Goal: Task Accomplishment & Management: Manage account settings

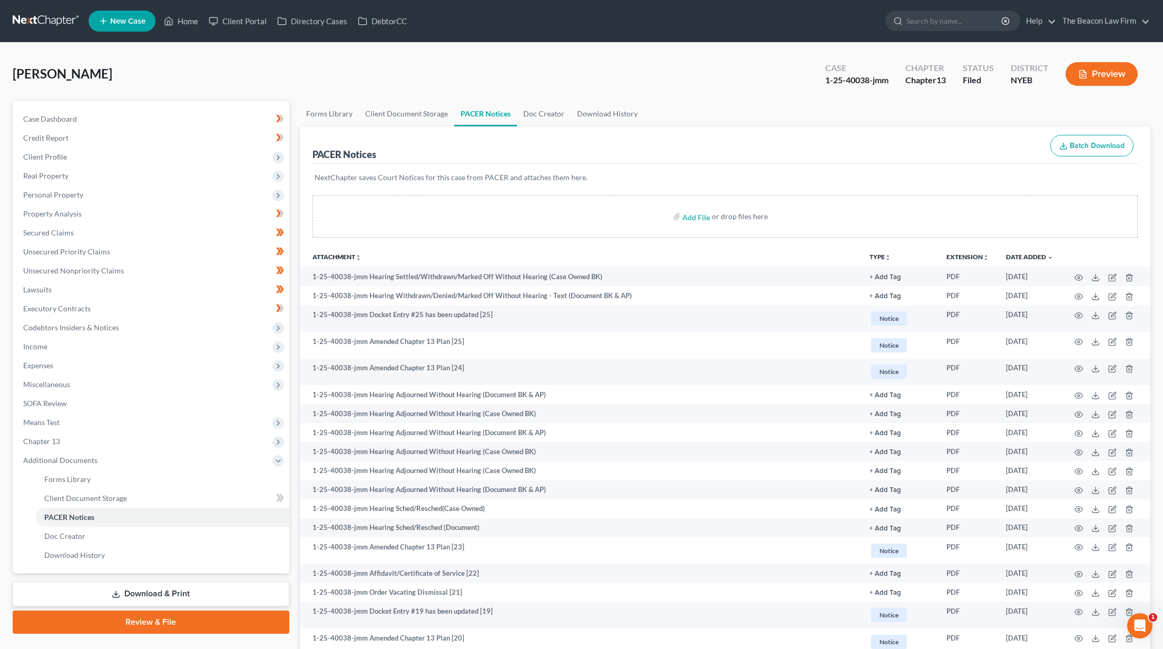
click at [65, 22] on link at bounding box center [46, 21] width 67 height 19
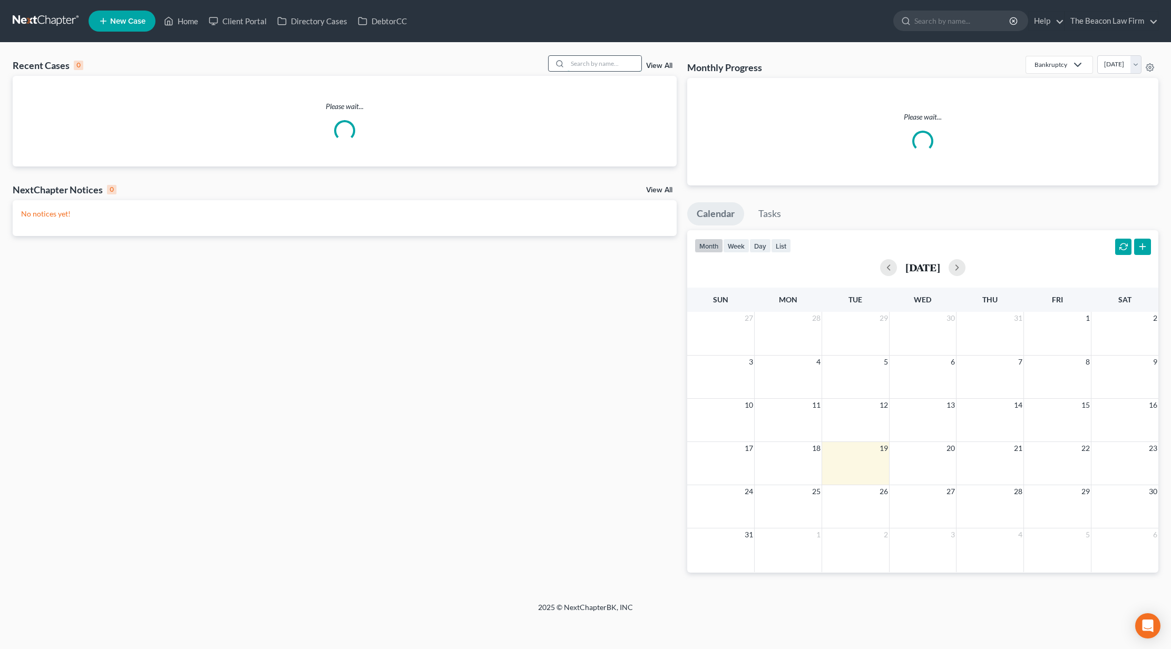
click at [616, 65] on input "search" at bounding box center [604, 63] width 74 height 15
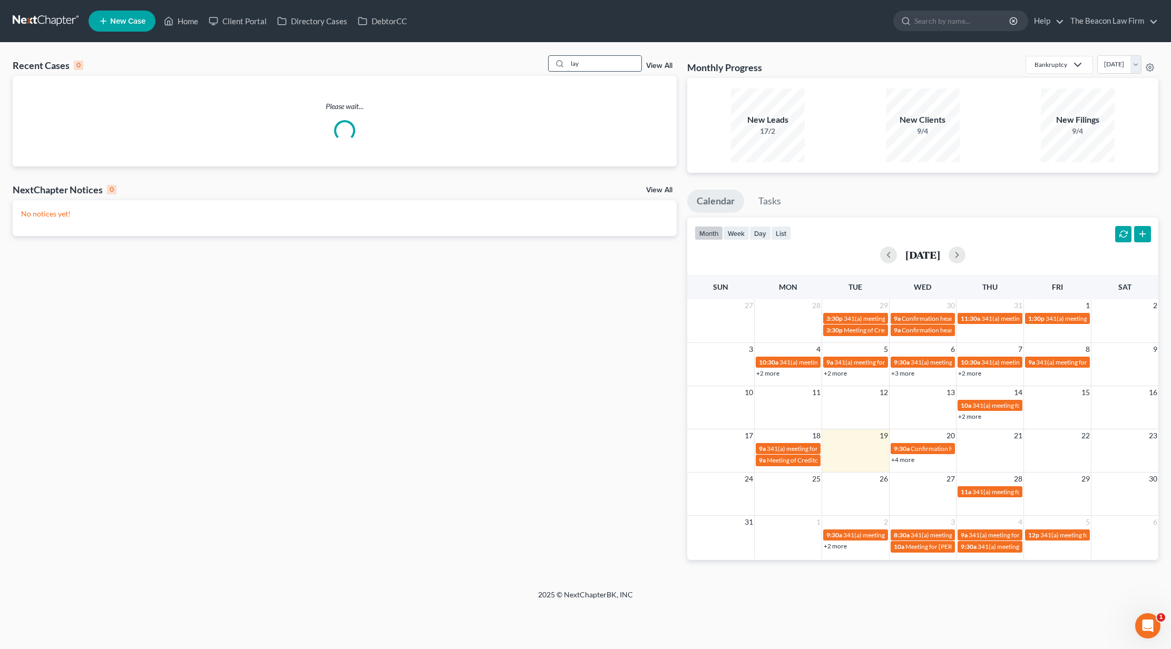
type input "lay"
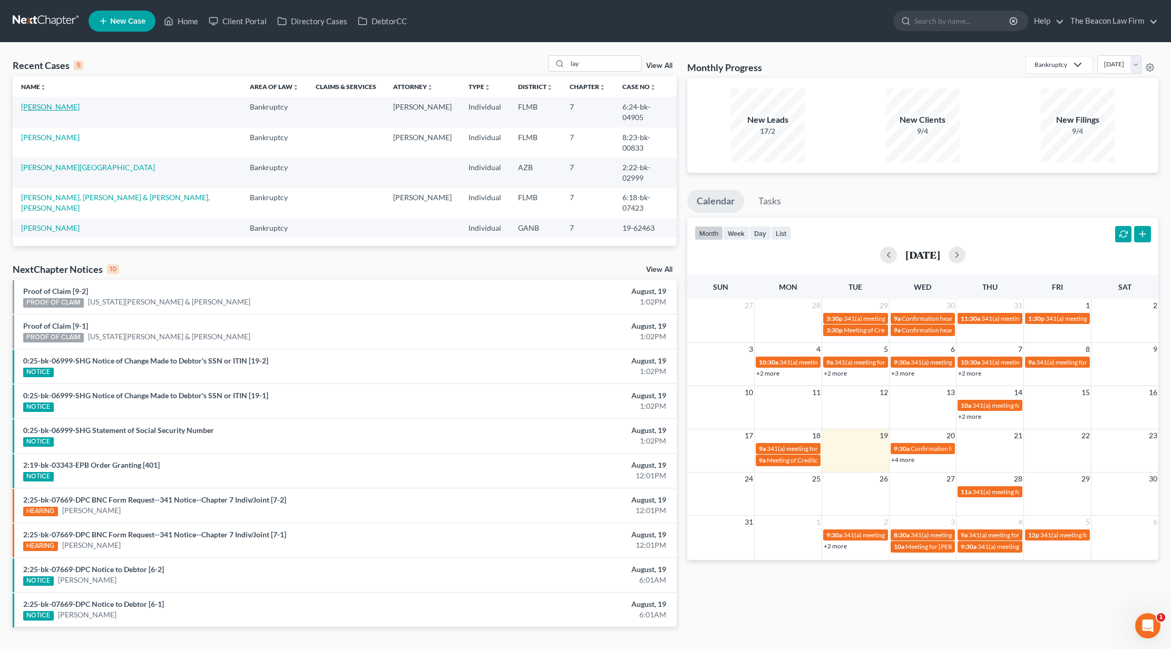
click at [28, 107] on link "[PERSON_NAME]" at bounding box center [50, 106] width 58 height 9
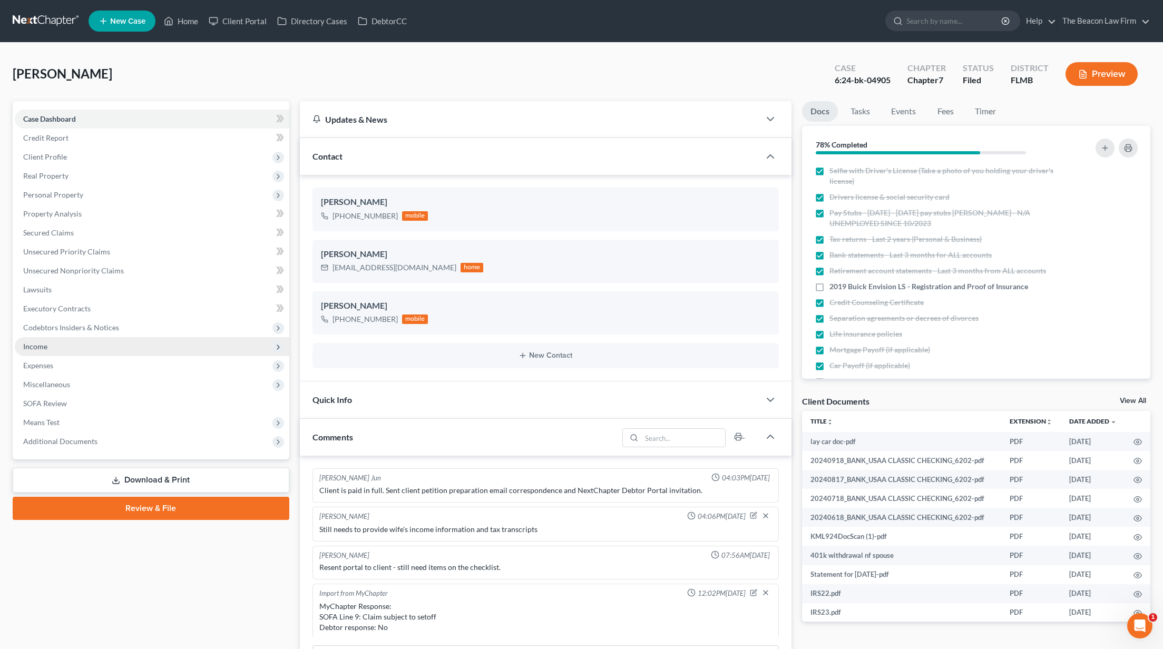
scroll to position [1240, 0]
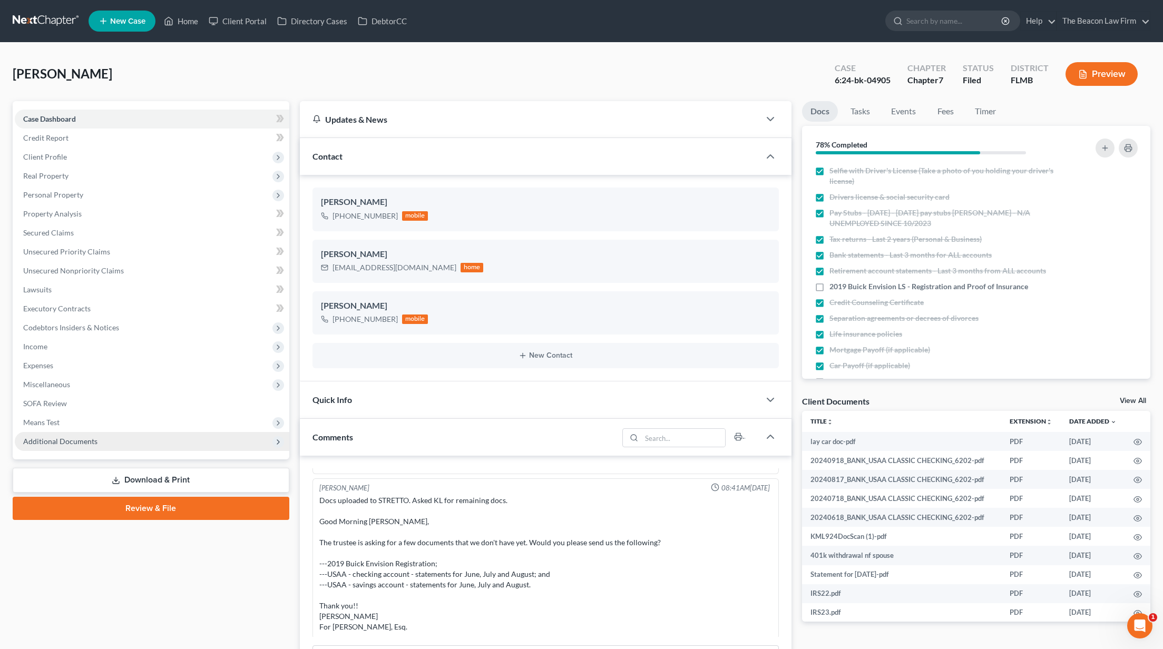
drag, startPoint x: 100, startPoint y: 443, endPoint x: 112, endPoint y: 444, distance: 12.1
click at [100, 443] on span "Additional Documents" at bounding box center [152, 441] width 275 height 19
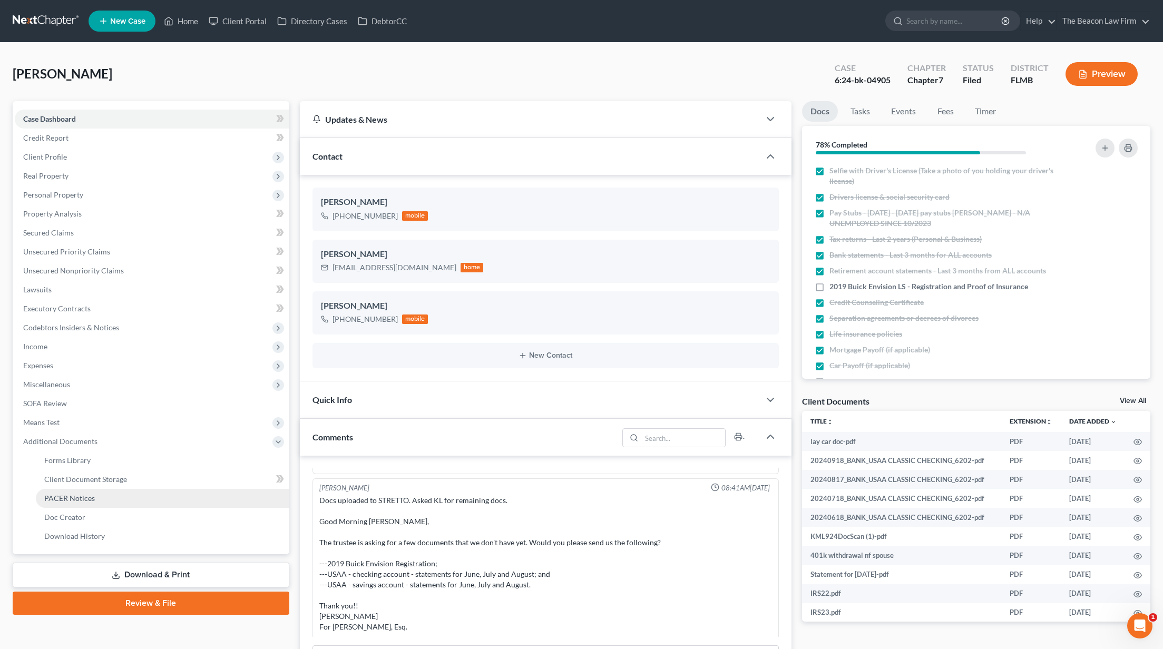
click at [99, 489] on link "PACER Notices" at bounding box center [162, 498] width 253 height 19
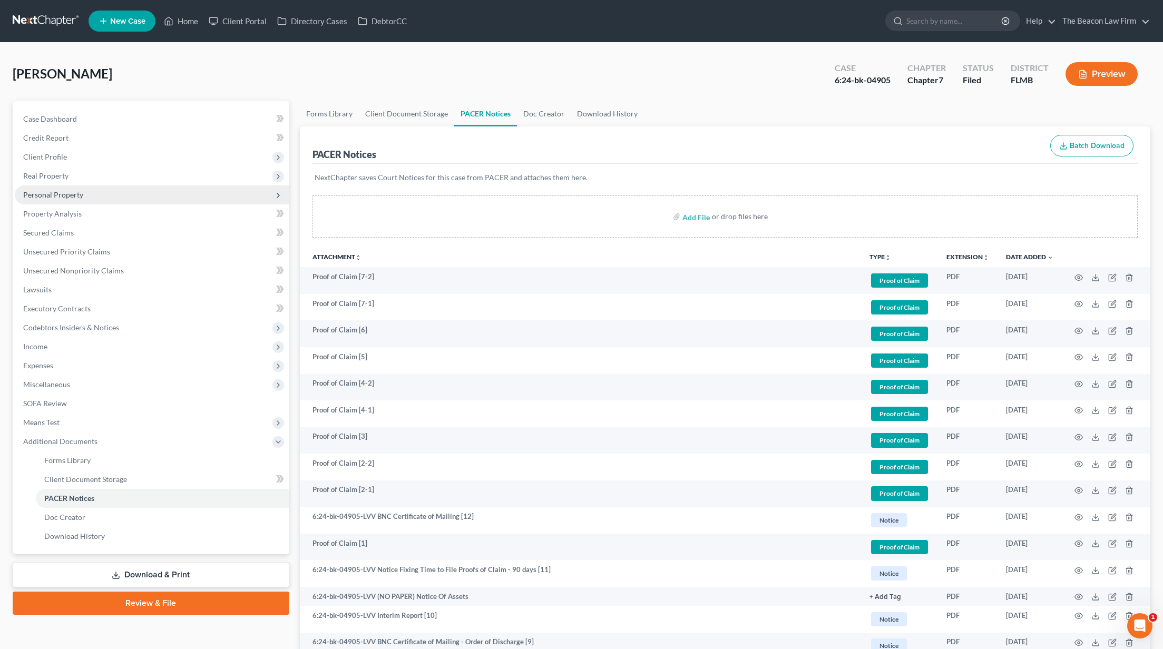
click at [63, 193] on span "Personal Property" at bounding box center [53, 194] width 60 height 9
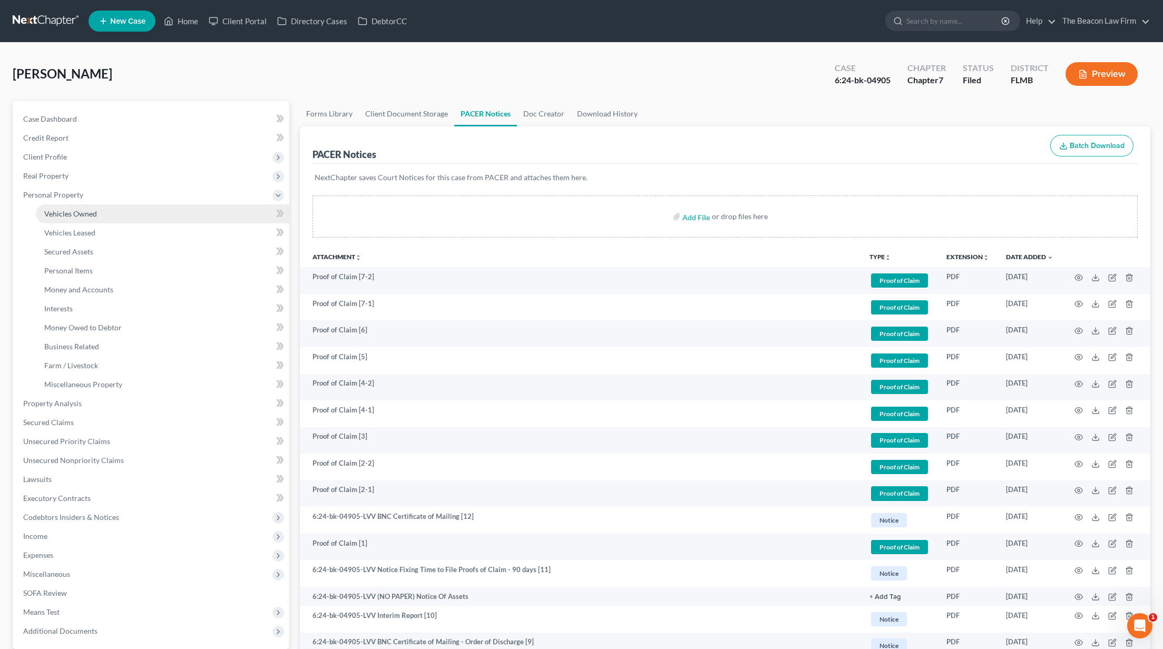
click at [76, 214] on span "Vehicles Owned" at bounding box center [70, 213] width 53 height 9
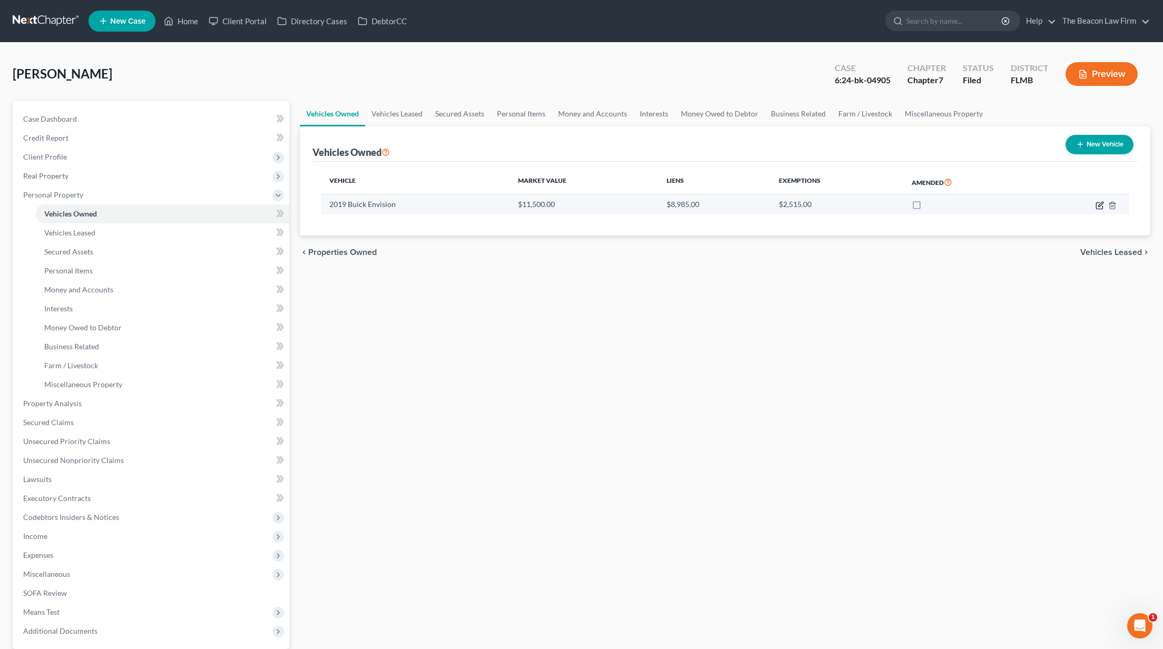
click at [1098, 205] on icon "button" at bounding box center [1099, 205] width 8 height 8
select select "0"
select select "7"
select select "2"
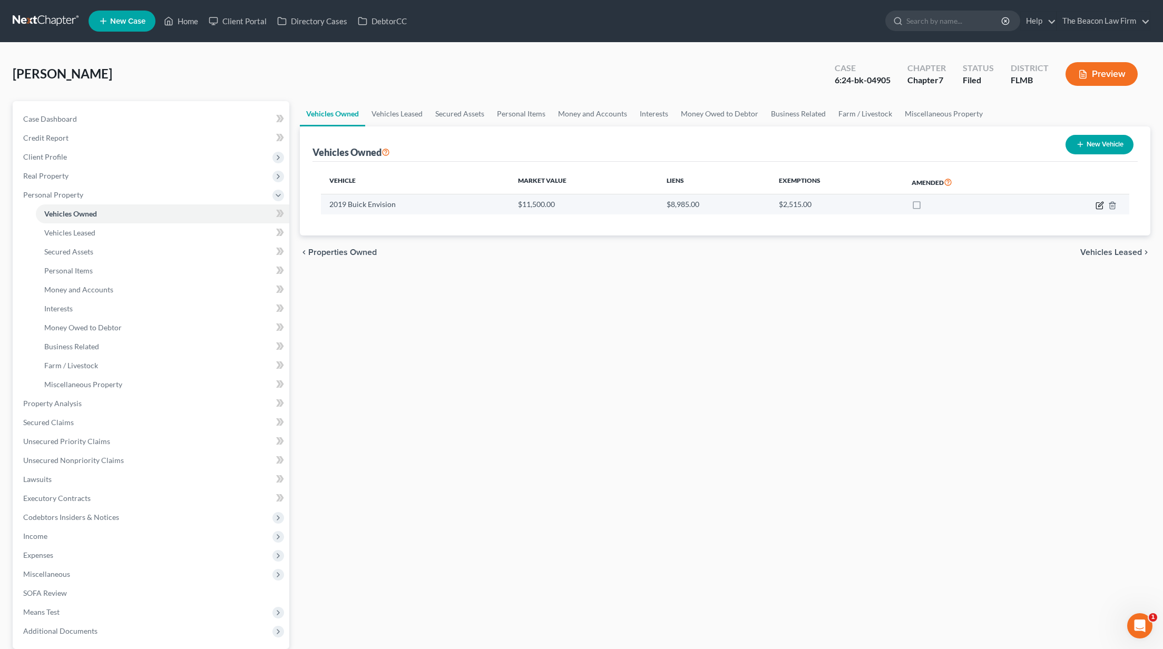
select select "36"
select select "0"
select select "2"
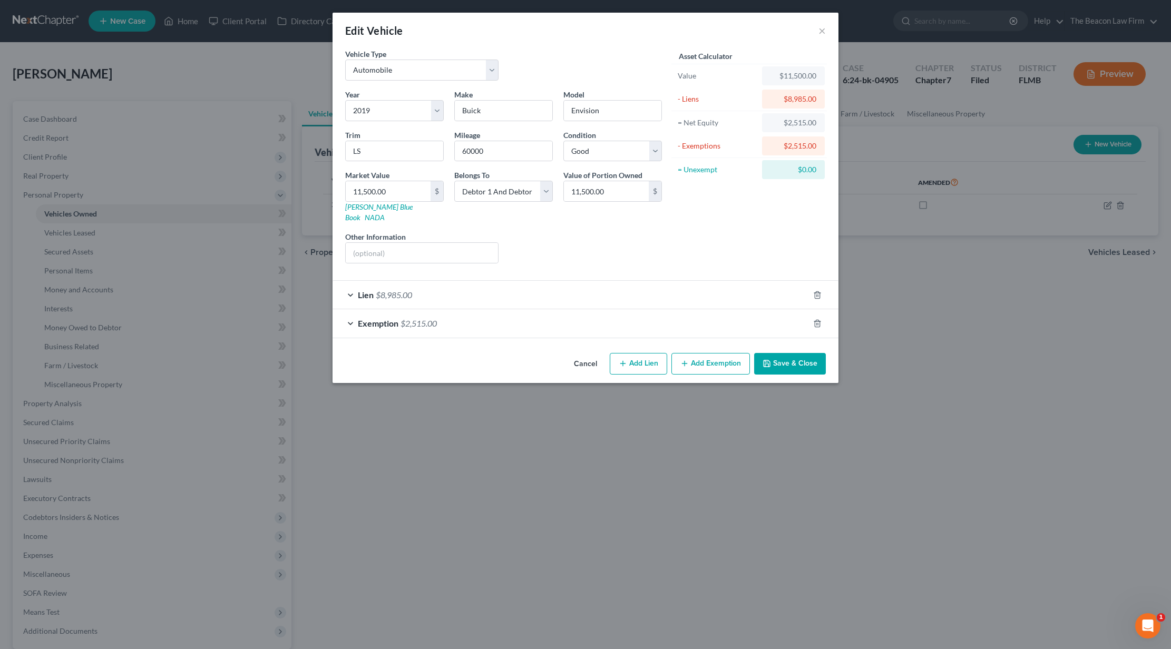
click at [402, 289] on div "Lien $8,985.00" at bounding box center [570, 295] width 476 height 28
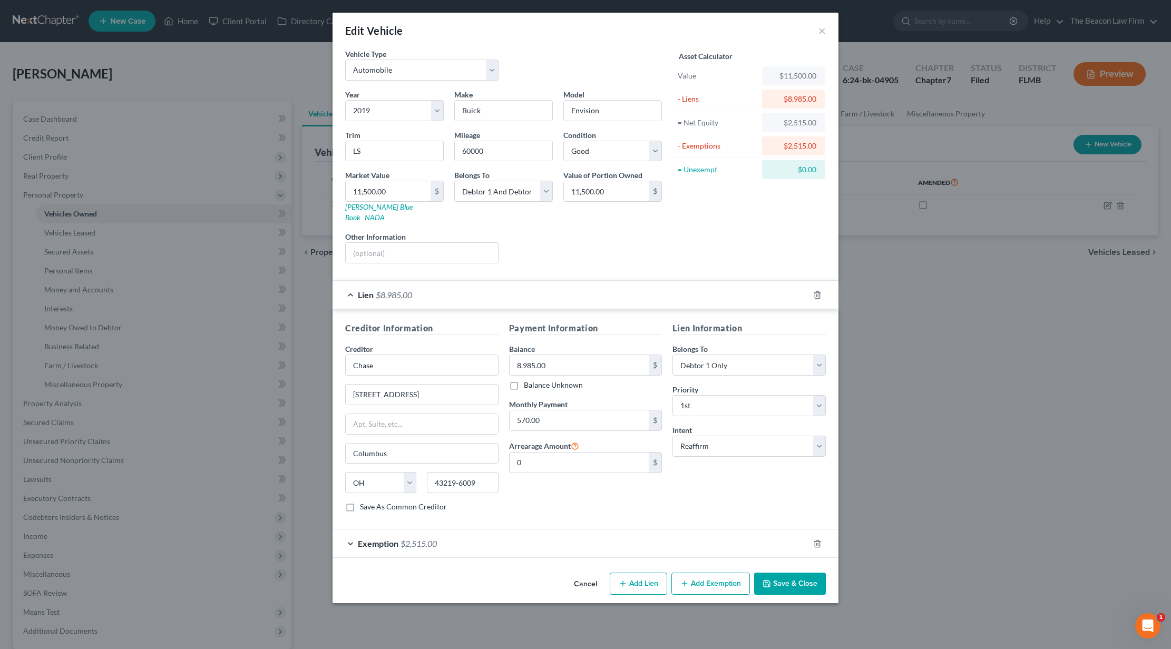
click at [583, 574] on button "Cancel" at bounding box center [585, 584] width 40 height 21
